Goal: Find specific page/section: Find specific page/section

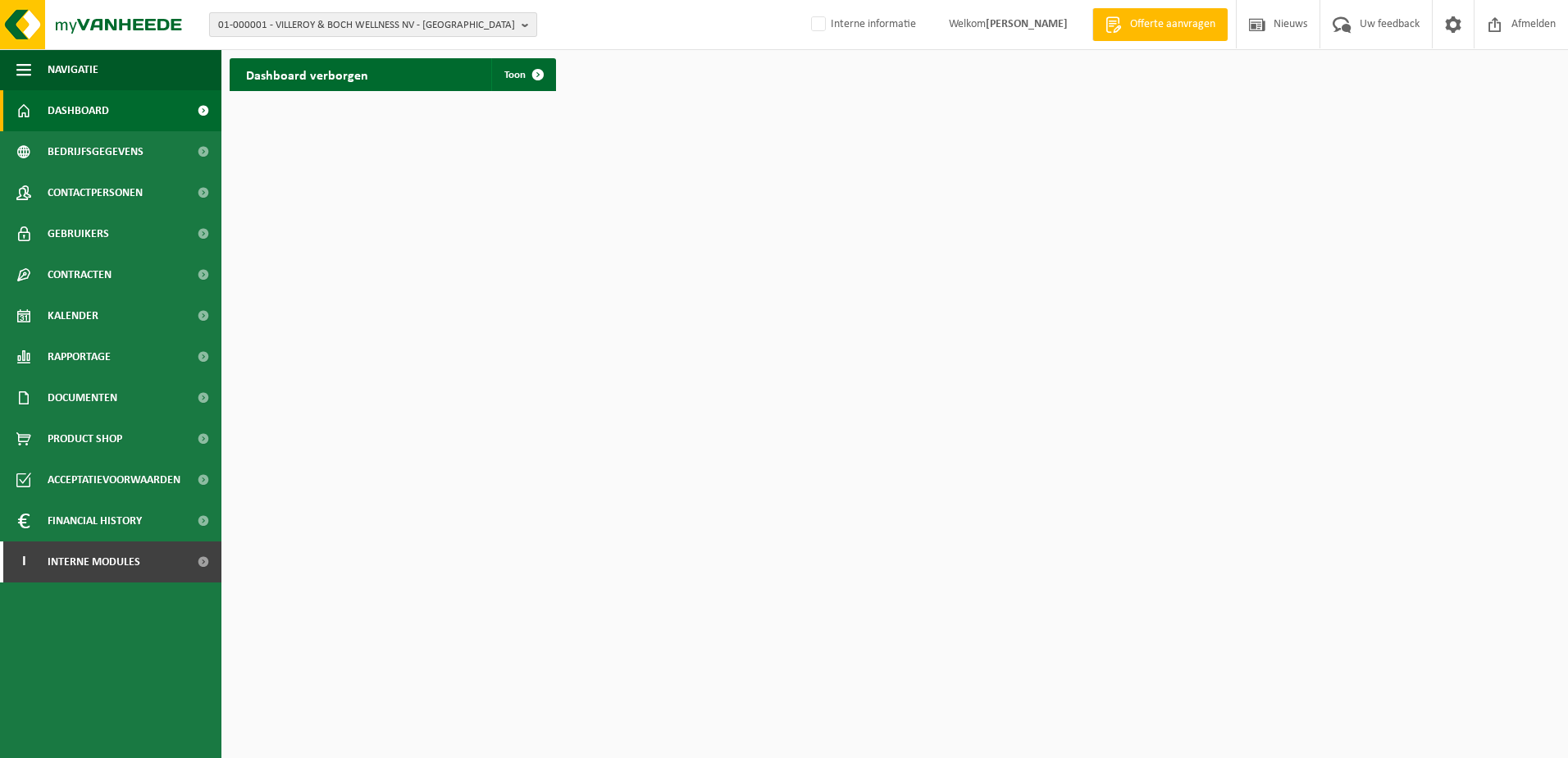
click at [362, 28] on span "01-000001 - VILLEROY & BOCH WELLNESS NV - ROESELARE" at bounding box center [366, 24] width 297 height 24
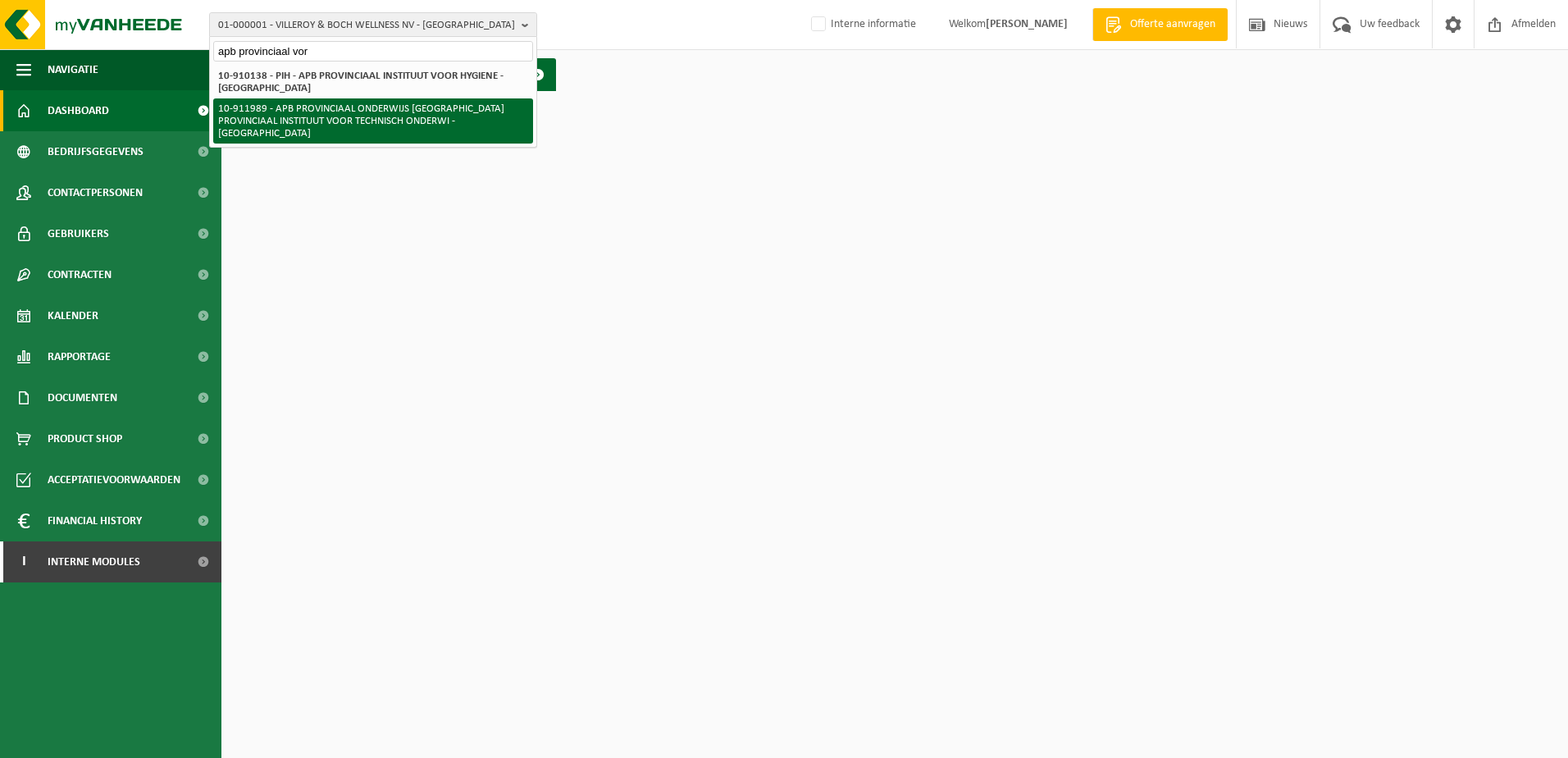
type input "apb provinciaal vor"
click at [401, 106] on li "10-911989 - APB PROVINCIAAL ONDERWIJS [GEOGRAPHIC_DATA] PROVINCIAAL INSTITUUT V…" at bounding box center [373, 121] width 320 height 45
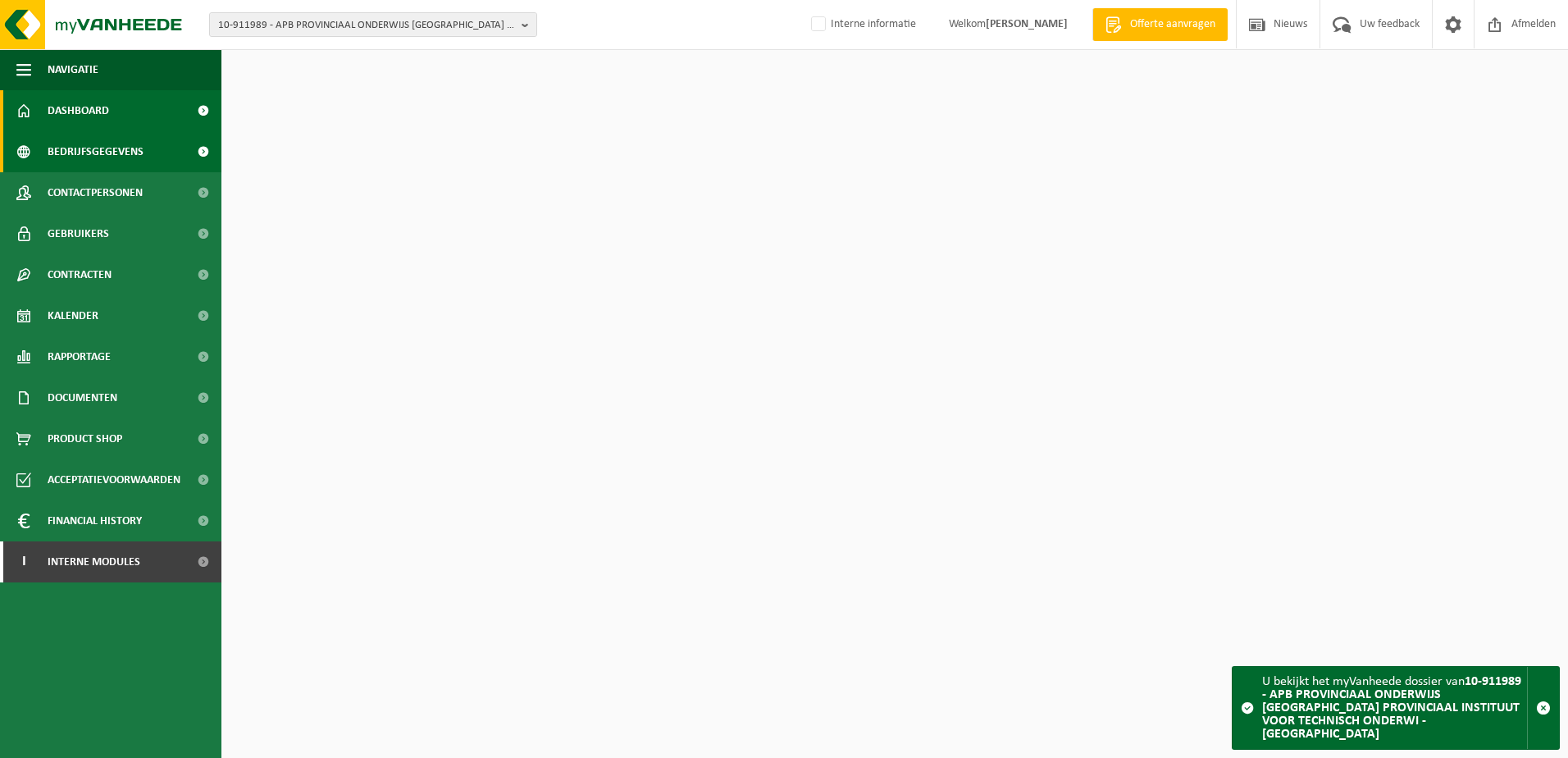
click at [115, 153] on span "Bedrijfsgegevens" at bounding box center [96, 152] width 96 height 41
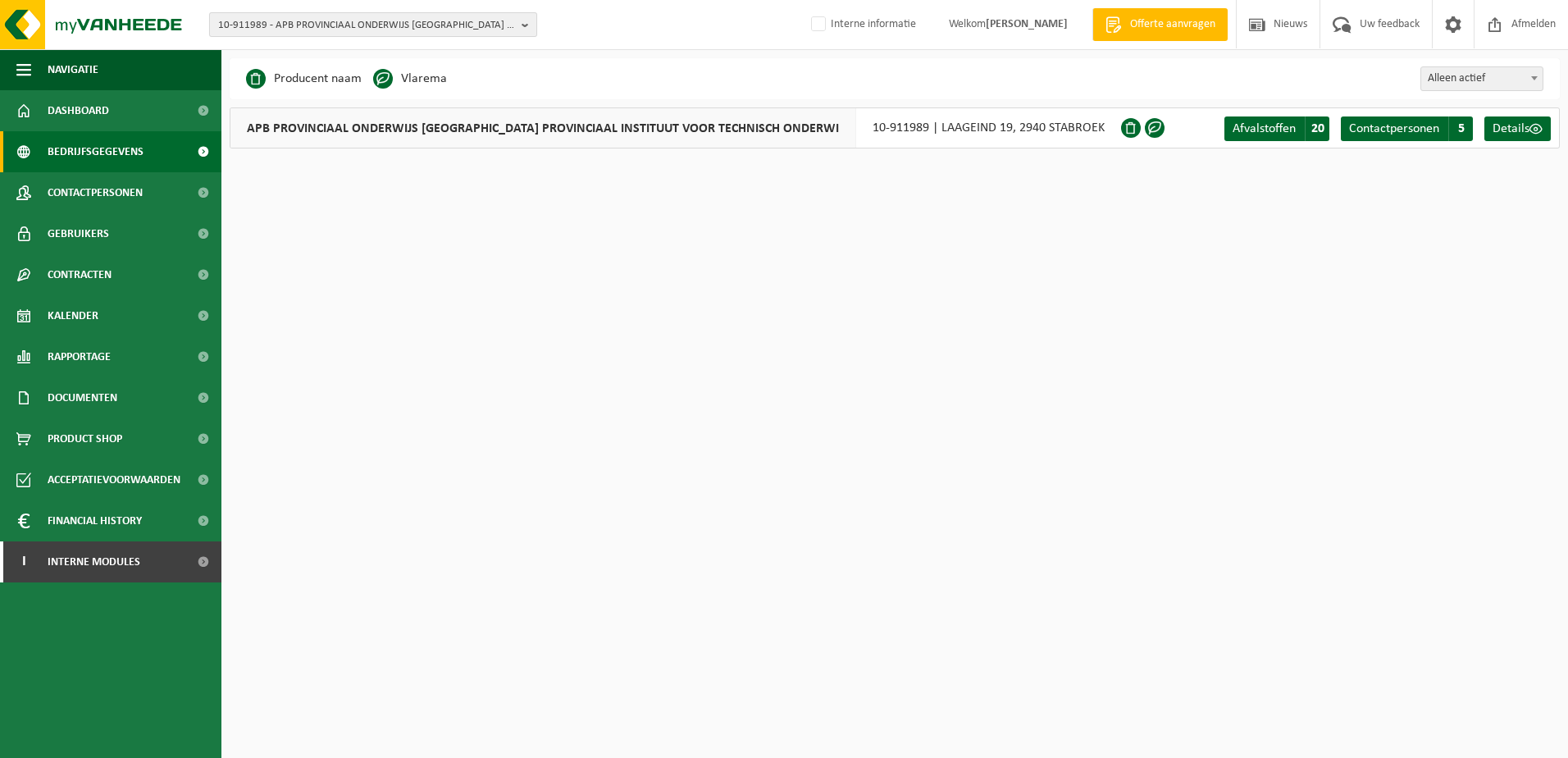
click at [325, 29] on span "10-911989 - APB PROVINCIAAL ONDERWIJS [GEOGRAPHIC_DATA] PROVINCIAAL INSTITUUT V…" at bounding box center [366, 24] width 297 height 24
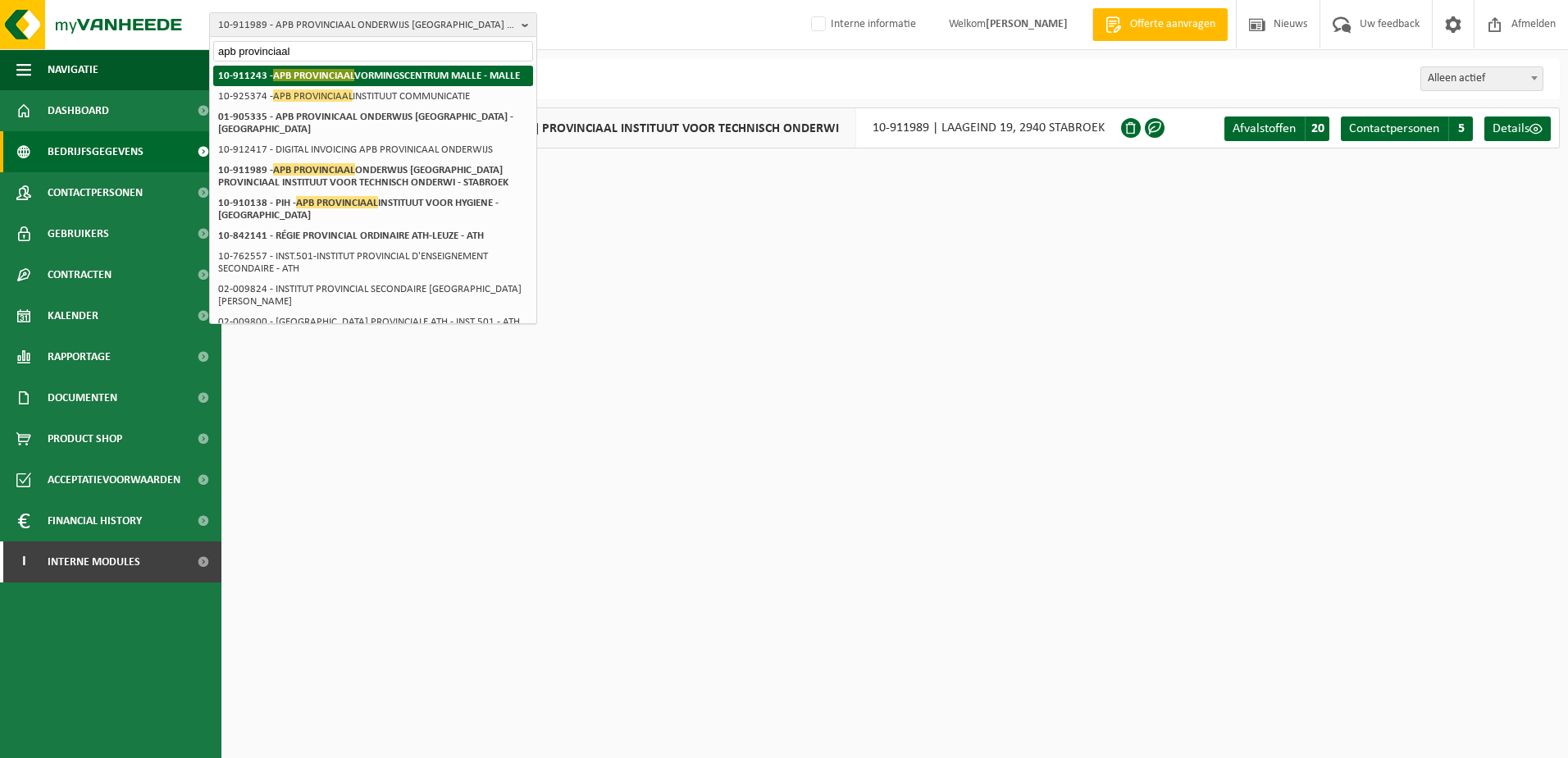
type input "apb provinciaal"
click at [337, 73] on span "APB PROVINCIAAL" at bounding box center [313, 74] width 81 height 13
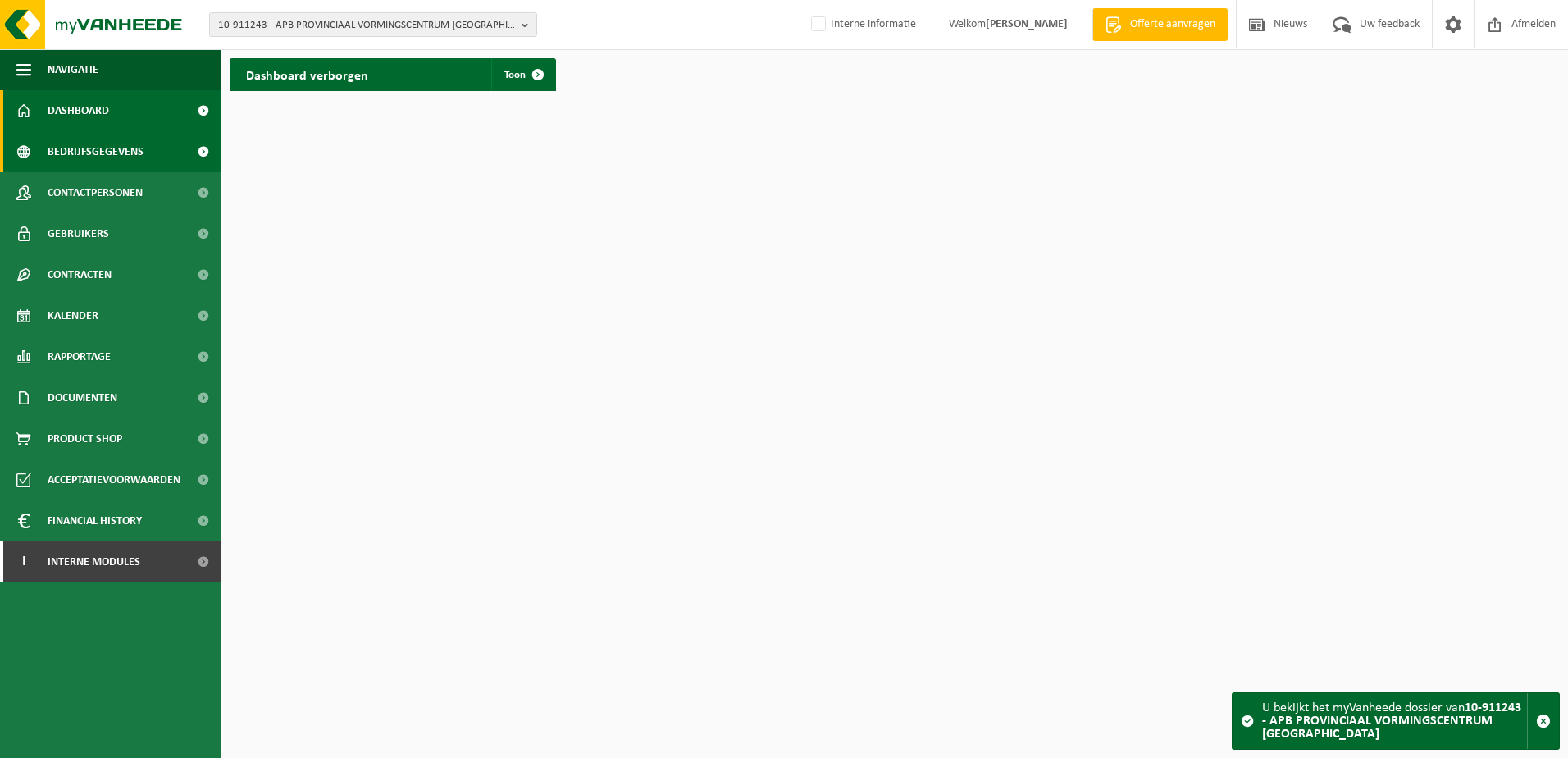
click at [107, 154] on span "Bedrijfsgegevens" at bounding box center [96, 152] width 96 height 41
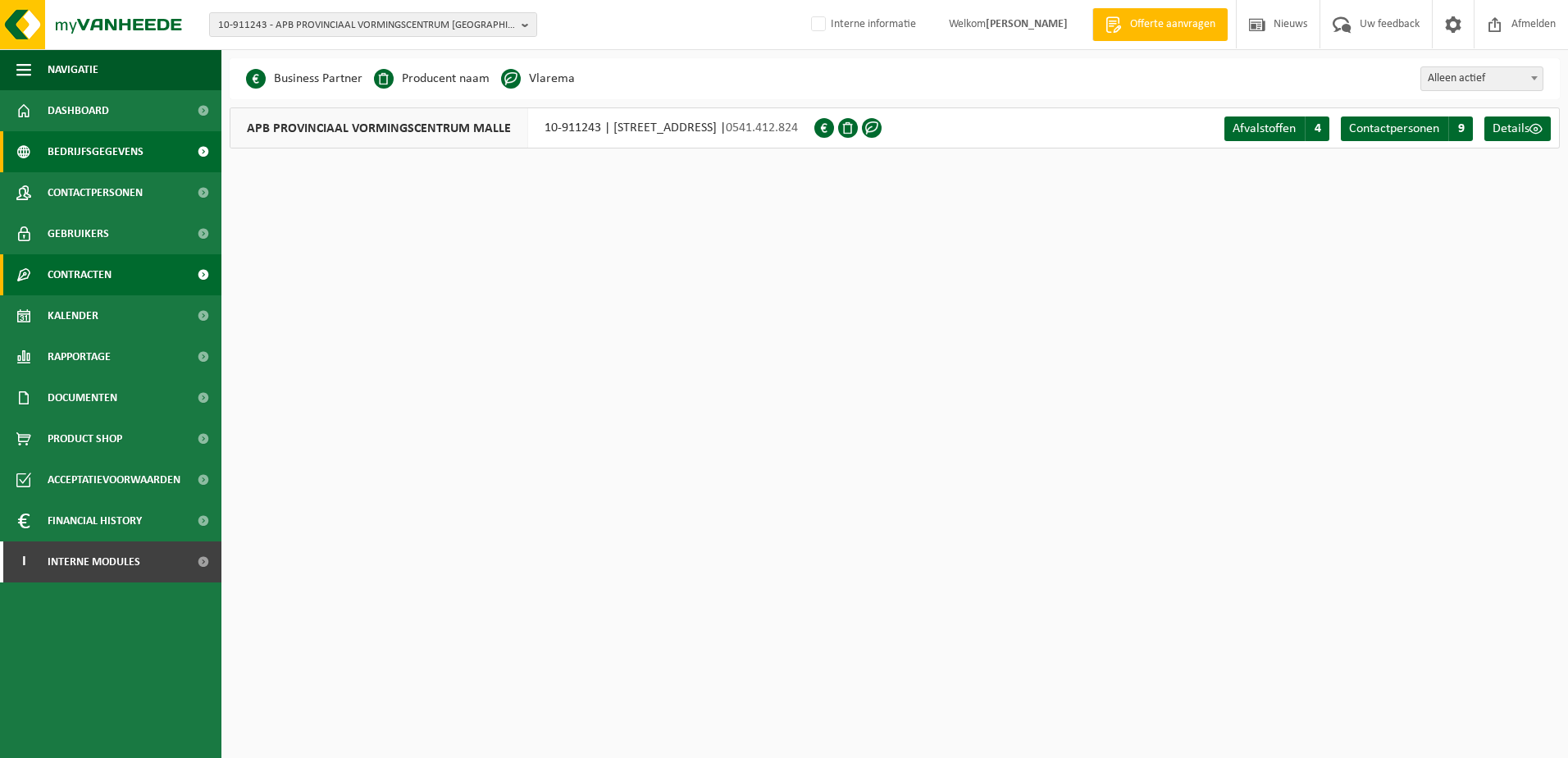
click at [98, 265] on span "Contracten" at bounding box center [79, 275] width 64 height 41
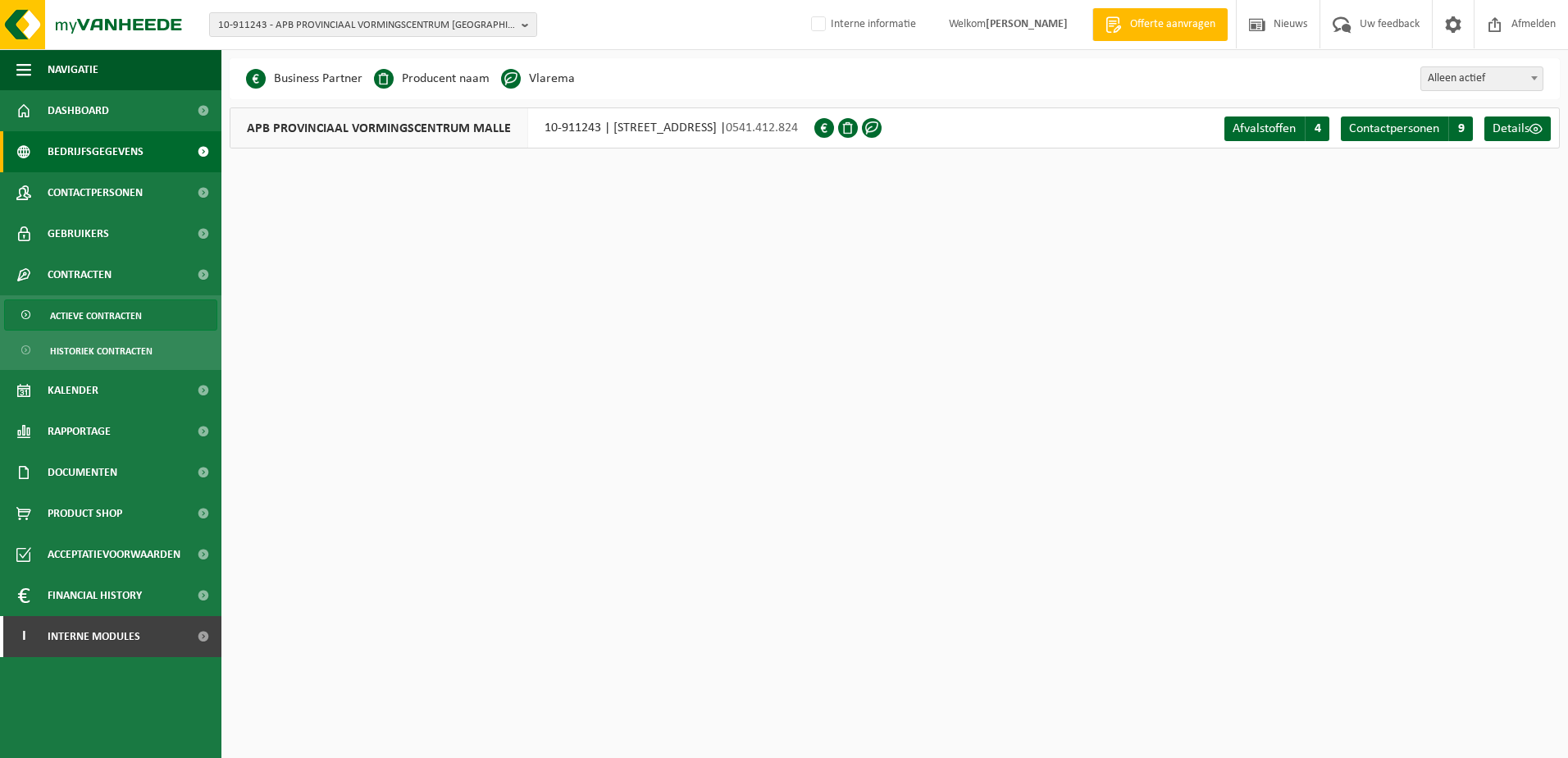
click at [135, 322] on span "Actieve contracten" at bounding box center [96, 316] width 92 height 31
